Goal: Obtain resource: Obtain resource

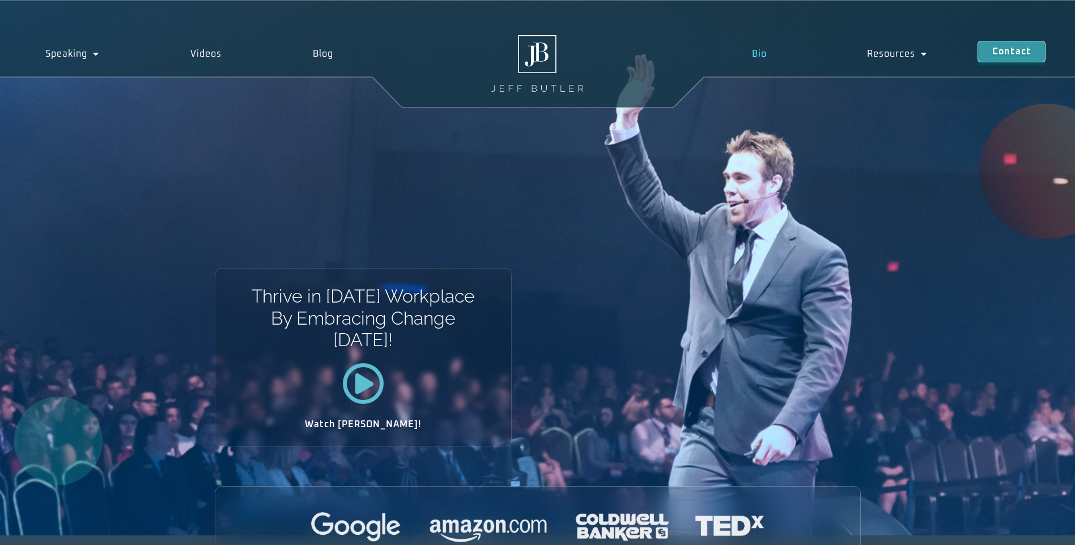
click at [766, 55] on link "Bio" at bounding box center [759, 54] width 115 height 26
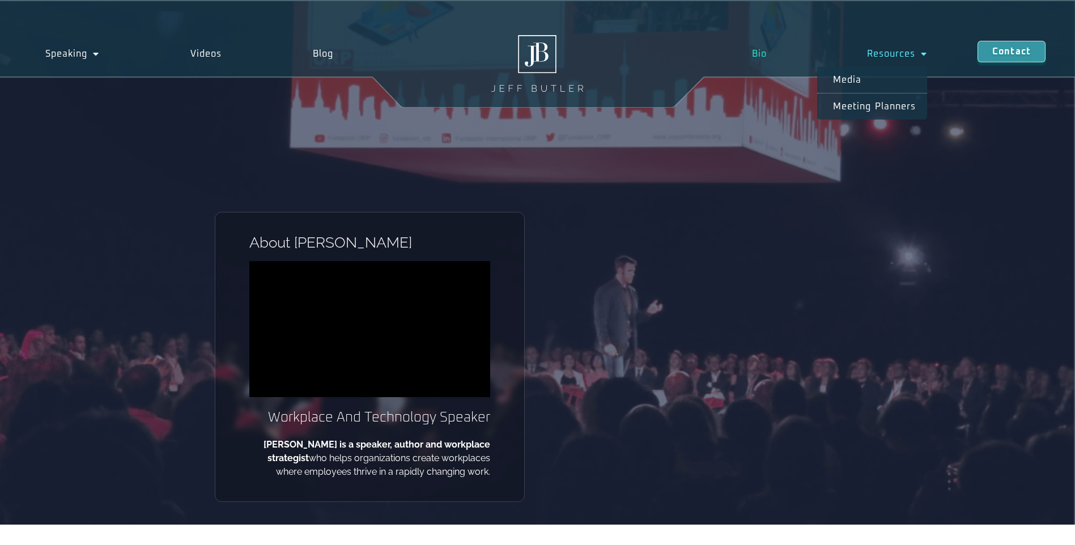
click at [896, 55] on link "Resources" at bounding box center [897, 54] width 160 height 26
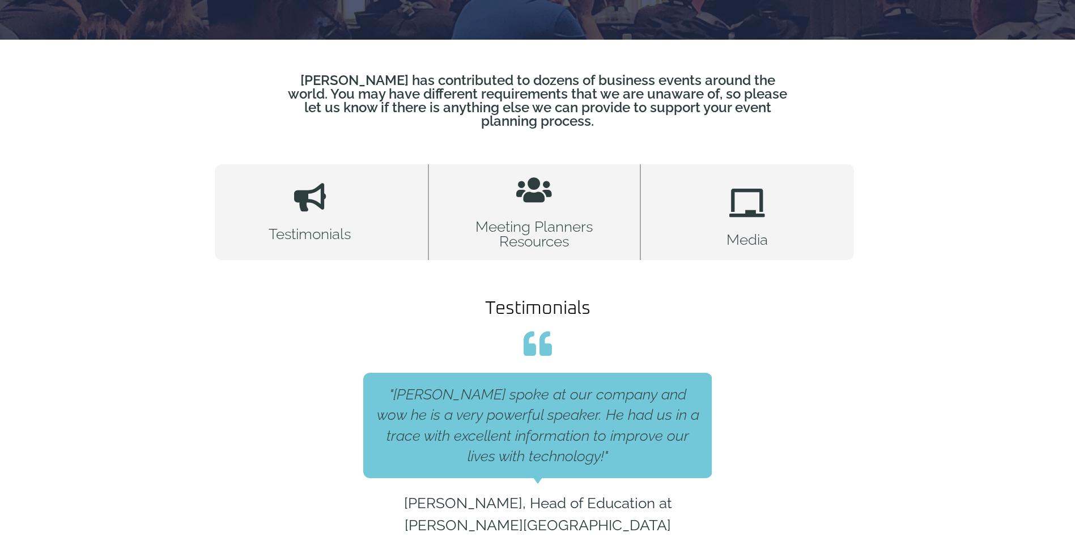
scroll to position [453, 0]
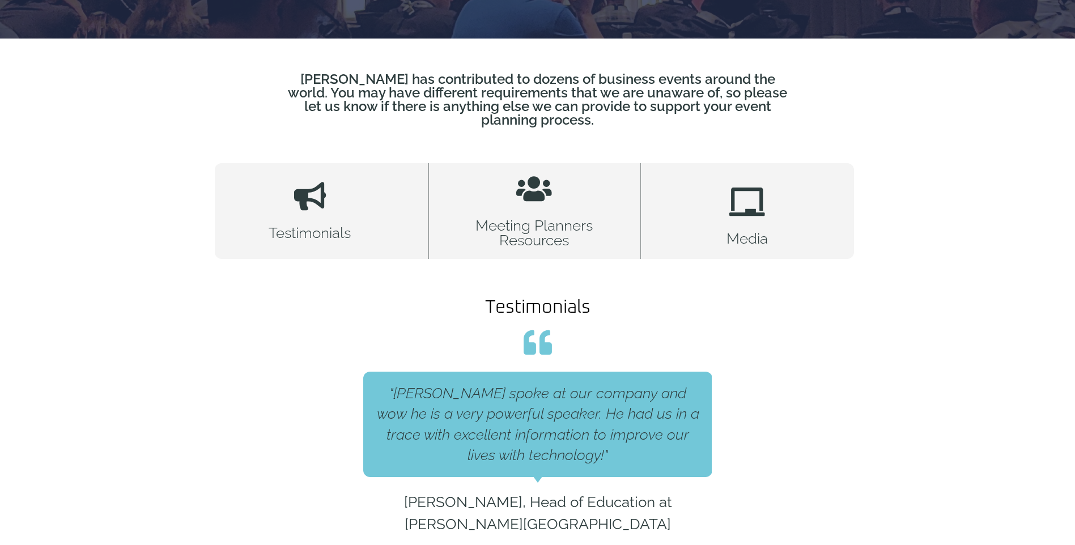
click at [535, 200] on link "Meeting Planners Resources" at bounding box center [534, 211] width 213 height 96
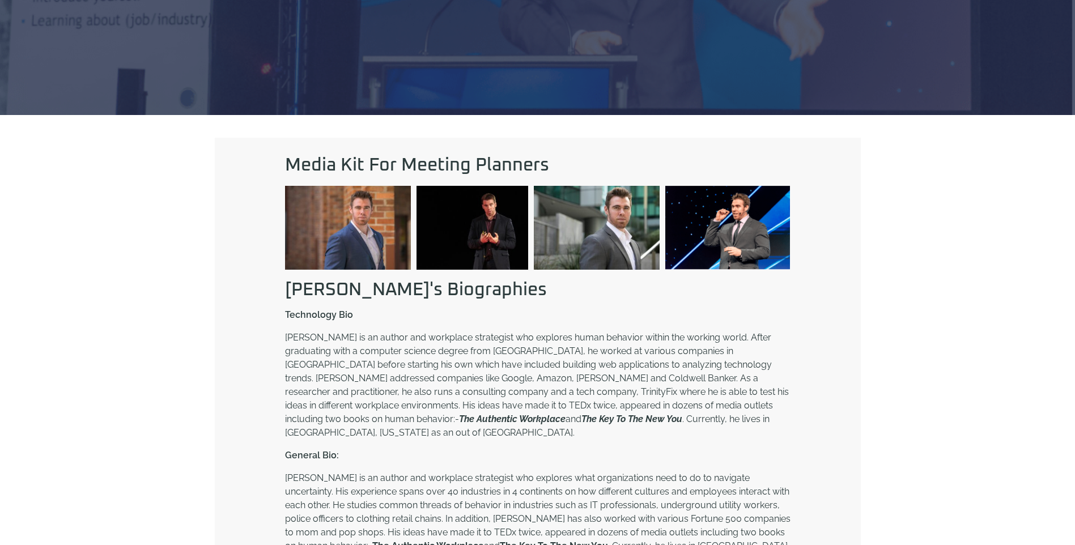
scroll to position [397, 0]
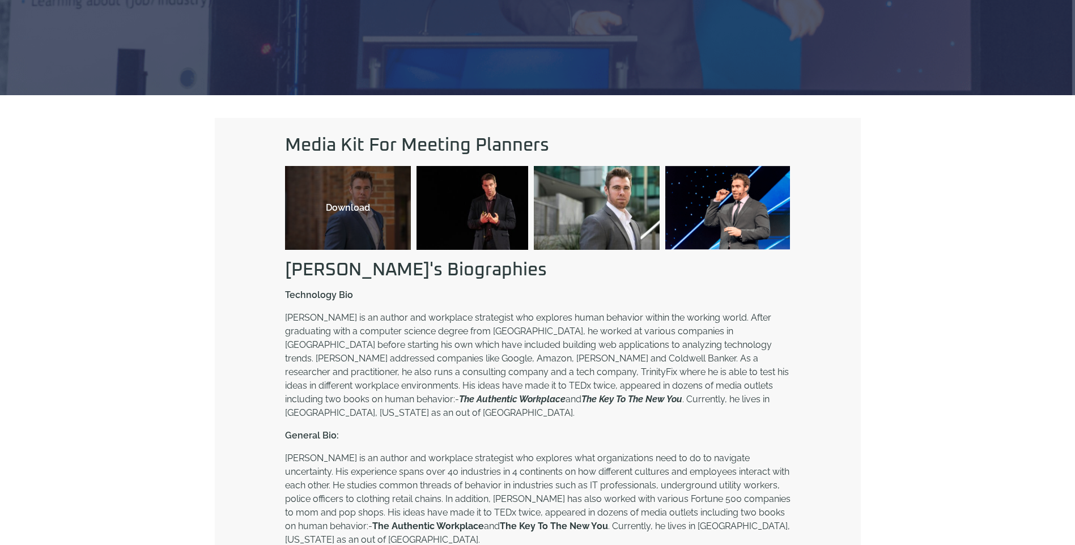
click at [366, 199] on div "Download" at bounding box center [348, 208] width 126 height 84
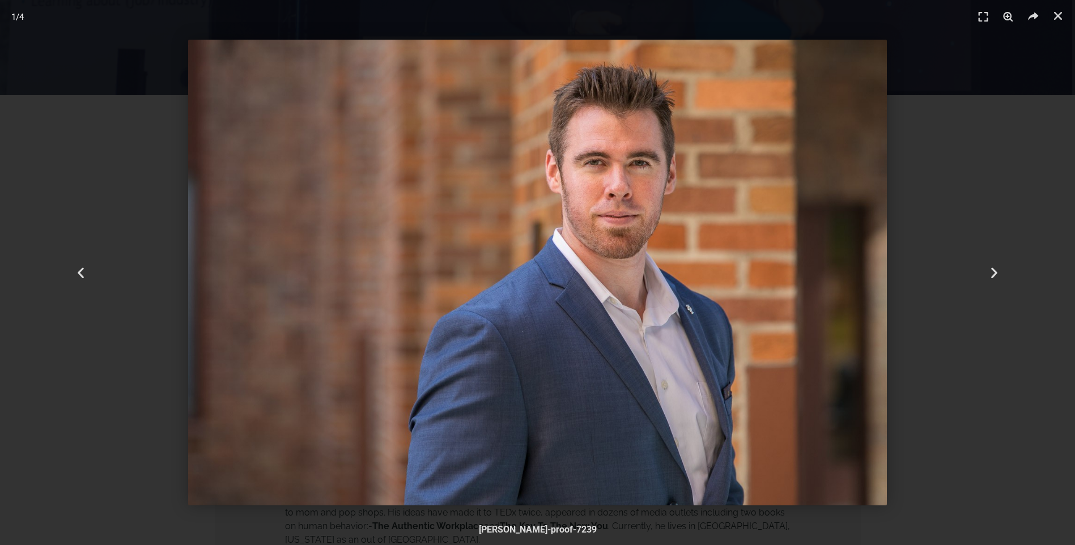
click at [1059, 15] on icon "Close (Esc)" at bounding box center [1058, 15] width 11 height 11
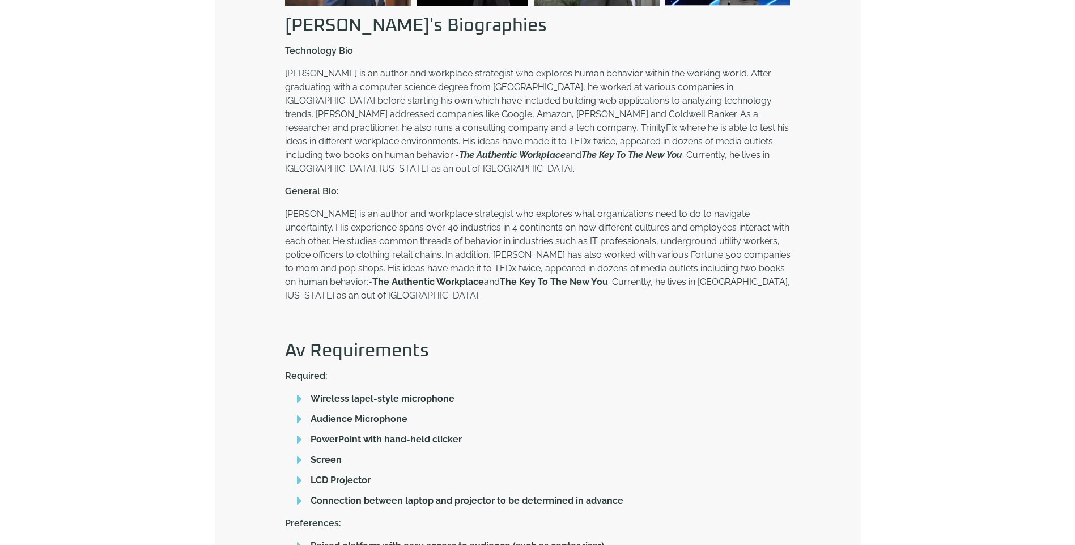
scroll to position [624, 0]
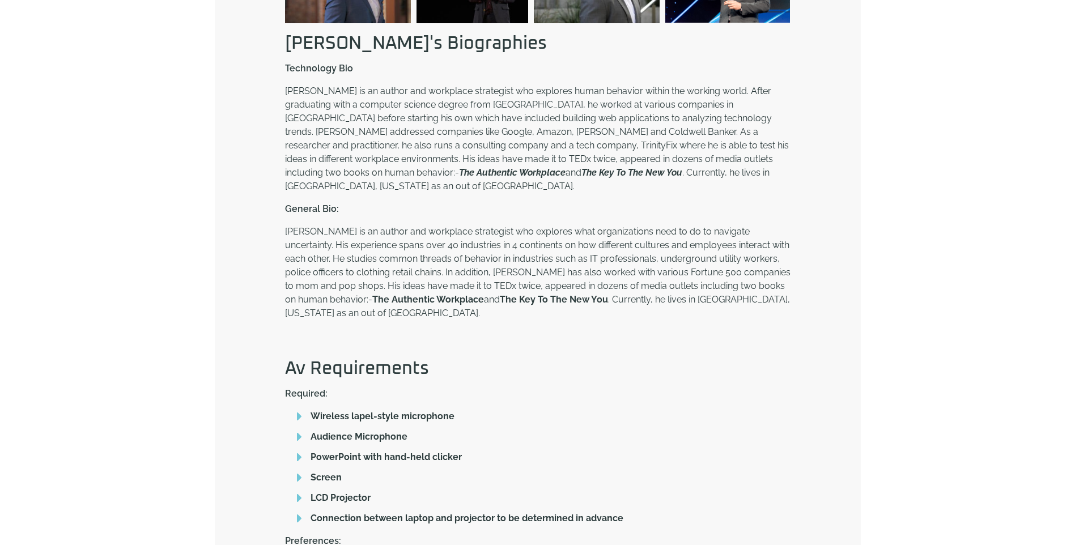
drag, startPoint x: 767, startPoint y: 215, endPoint x: 755, endPoint y: 223, distance: 14.8
click at [767, 225] on p "Jeff Butler is an author and workplace strategist who explores what organizatio…" at bounding box center [538, 272] width 506 height 95
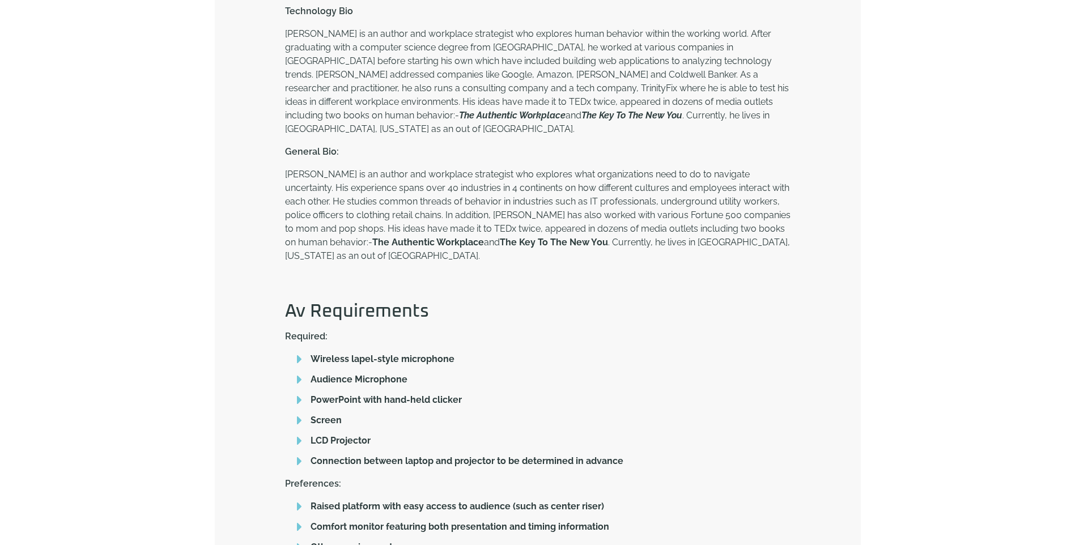
scroll to position [680, 0]
drag, startPoint x: 1007, startPoint y: 85, endPoint x: 996, endPoint y: 98, distance: 17.3
click at [1004, 86] on div "Media Kit For Meeting Planners Download Download Download Download Jeff's Biogr…" at bounding box center [537, 220] width 1075 height 816
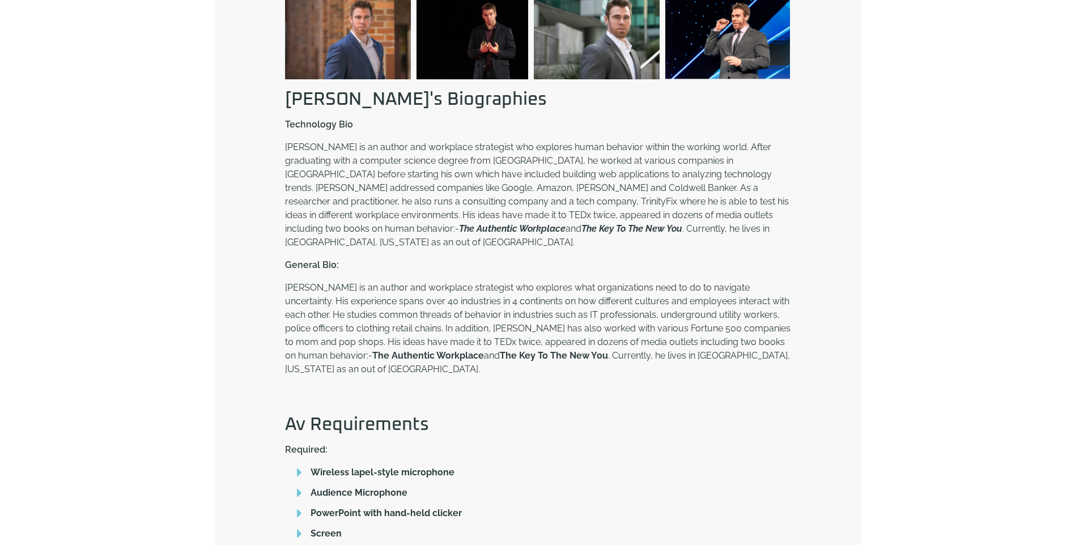
scroll to position [567, 0]
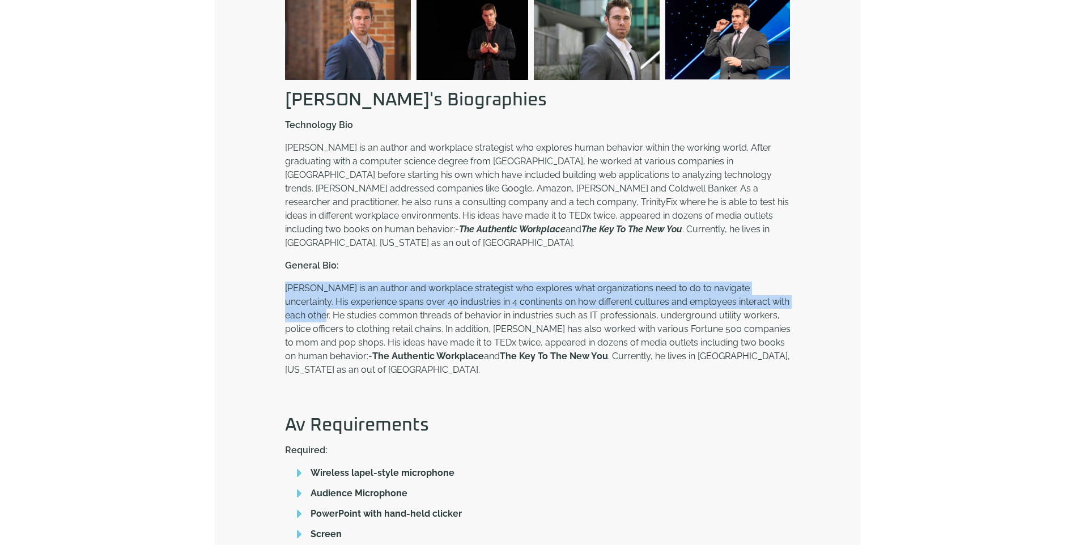
drag, startPoint x: 773, startPoint y: 286, endPoint x: 286, endPoint y: 273, distance: 487.6
click at [286, 282] on p "Jeff Butler is an author and workplace strategist who explores what organizatio…" at bounding box center [538, 329] width 506 height 95
drag, startPoint x: 286, startPoint y: 273, endPoint x: 309, endPoint y: 281, distance: 25.1
copy p "Jeff Butler is an author and workplace strategist who explores what organizatio…"
click at [428, 282] on p "Jeff Butler is an author and workplace strategist who explores what organizatio…" at bounding box center [538, 329] width 506 height 95
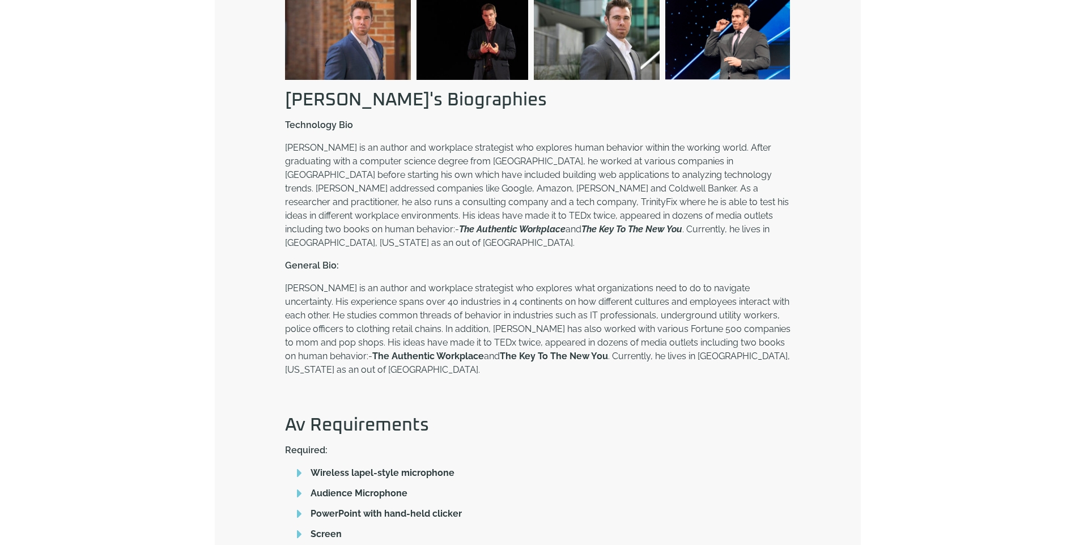
click at [988, 299] on div "Media Kit For Meeting Planners Download Download Download Download Jeff's Biogr…" at bounding box center [537, 333] width 1075 height 816
